Goal: Task Accomplishment & Management: Use online tool/utility

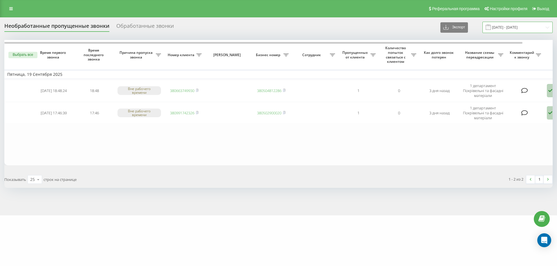
click at [504, 26] on input "[DATE] - [DATE]" at bounding box center [517, 27] width 70 height 11
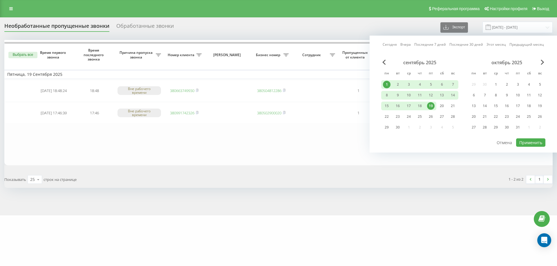
click at [385, 82] on div "1" at bounding box center [387, 85] width 8 height 8
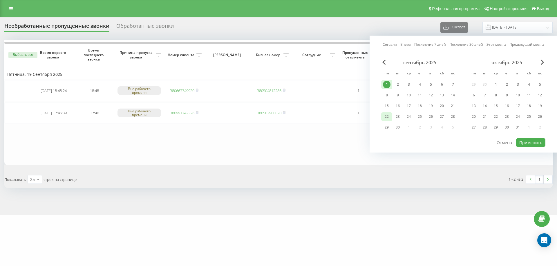
click at [386, 116] on div "22" at bounding box center [387, 117] width 8 height 8
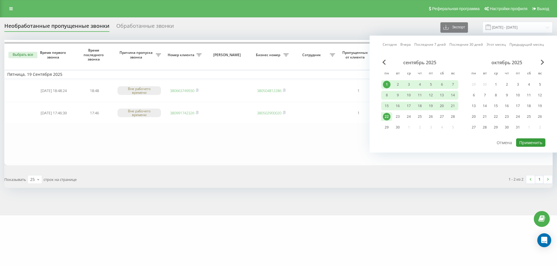
click at [531, 146] on button "Применить" at bounding box center [530, 143] width 29 height 8
type input "01.09.2025 - 22.09.2025"
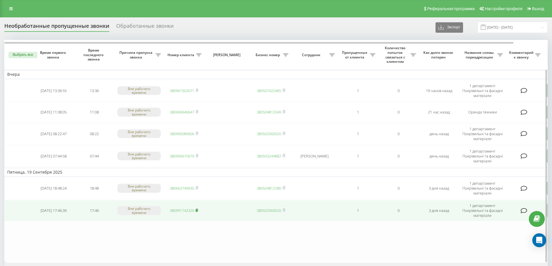
click at [197, 210] on rect at bounding box center [197, 211] width 2 height 3
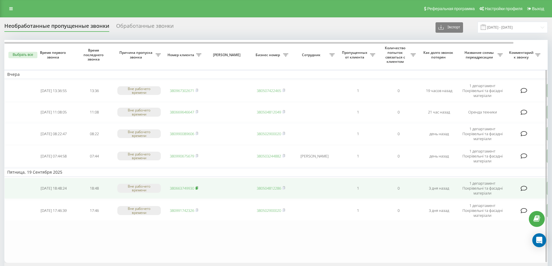
click at [198, 187] on icon at bounding box center [197, 188] width 2 height 3
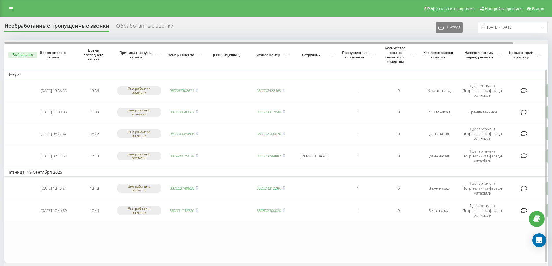
click at [522, 42] on div at bounding box center [276, 42] width 544 height 4
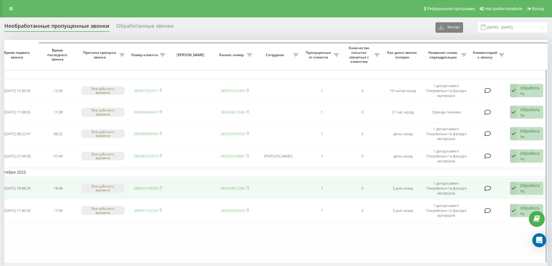
click at [530, 188] on div "Обработать" at bounding box center [530, 188] width 20 height 11
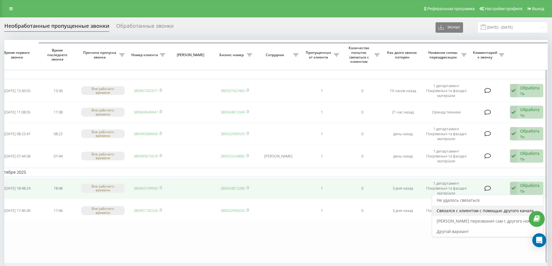
click at [476, 209] on span "Связался с клиентом с помощью другого канала" at bounding box center [485, 211] width 97 height 6
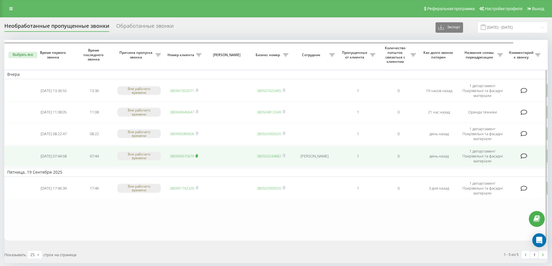
click at [197, 154] on icon at bounding box center [197, 155] width 3 height 3
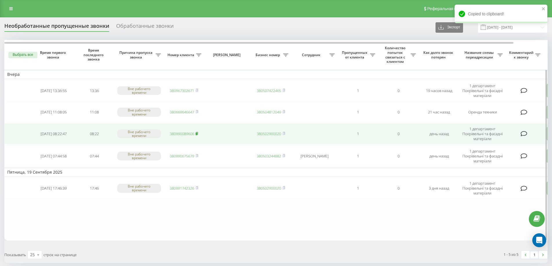
click at [197, 133] on rect at bounding box center [197, 134] width 2 height 3
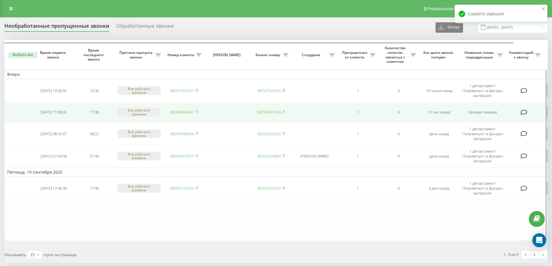
click at [199, 111] on td "380669646647" at bounding box center [184, 113] width 41 height 20
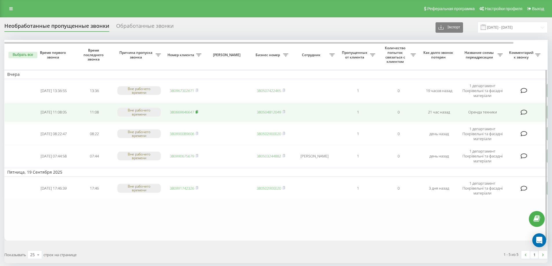
click at [197, 112] on rect at bounding box center [197, 112] width 2 height 3
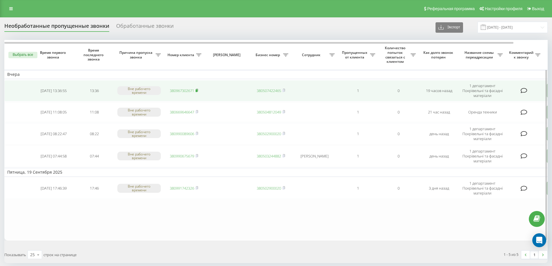
click at [197, 90] on rect at bounding box center [197, 91] width 2 height 3
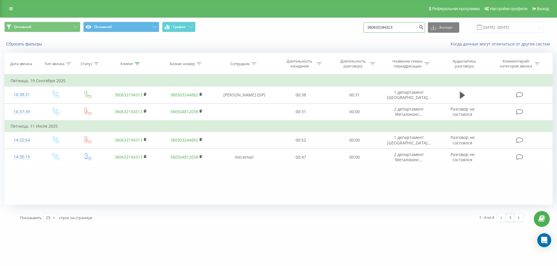
click at [390, 29] on input "380632194313" at bounding box center [393, 27] width 61 height 10
paste input "991742326"
type input "380991742326"
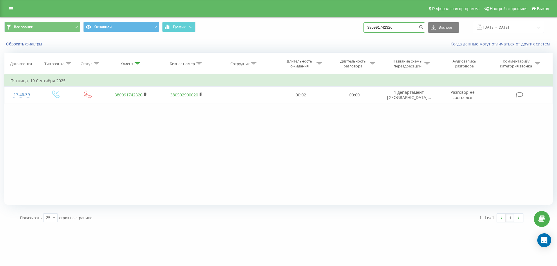
click at [409, 26] on input "380991742326" at bounding box center [393, 27] width 61 height 10
paste input "663749930"
type input "380663749930"
click at [392, 27] on input "380663749930" at bounding box center [393, 27] width 61 height 10
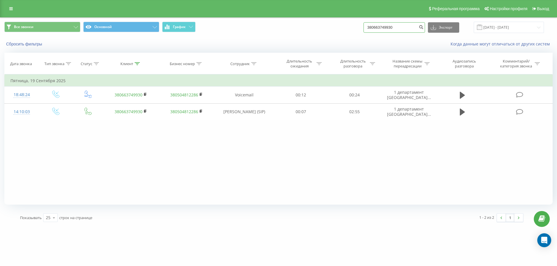
click at [392, 27] on input "380663749930" at bounding box center [393, 27] width 61 height 10
paste input "990089606"
type input "380990089606"
click at [391, 27] on input "380990089606" at bounding box center [393, 27] width 61 height 10
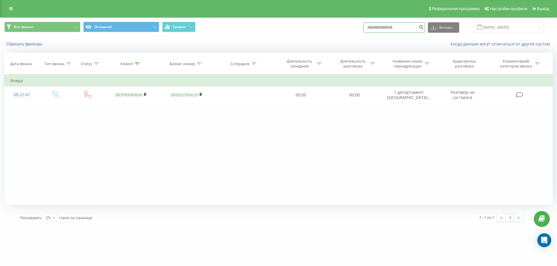
paste input "67302671"
type input "380967302671"
